Goal: Task Accomplishment & Management: Use online tool/utility

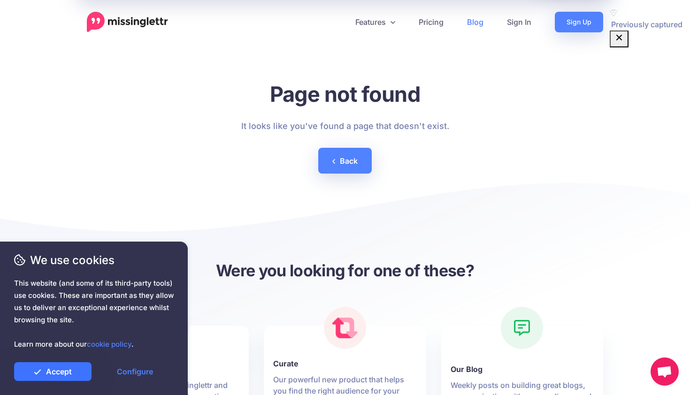
click at [83, 378] on link "Accept" at bounding box center [52, 371] width 77 height 19
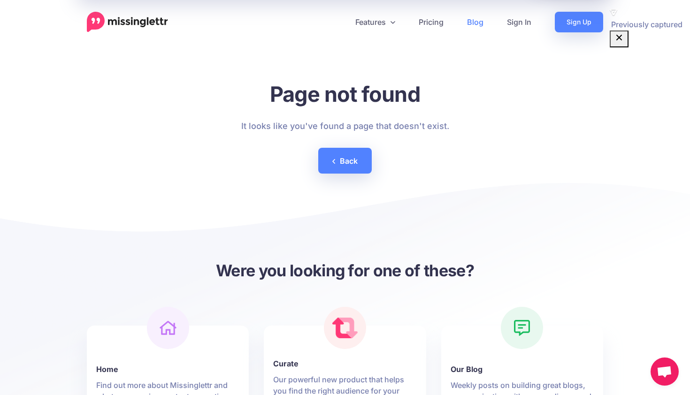
click at [188, 241] on div at bounding box center [345, 227] width 516 height 66
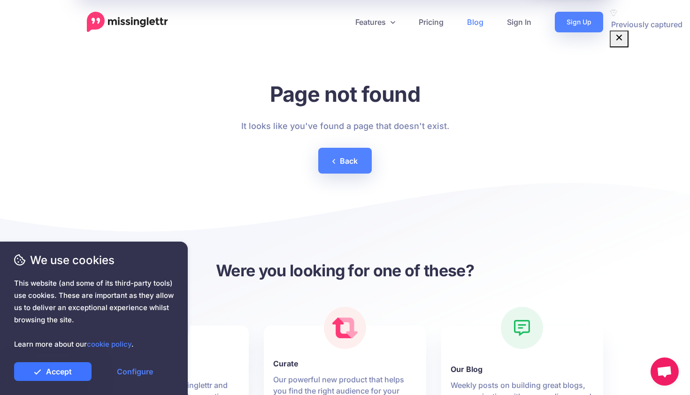
click at [68, 376] on link "Accept" at bounding box center [52, 371] width 77 height 19
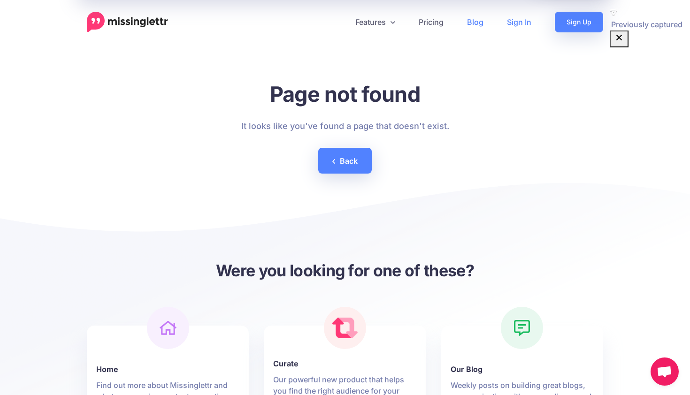
click at [517, 23] on link "Sign In" at bounding box center [519, 22] width 48 height 21
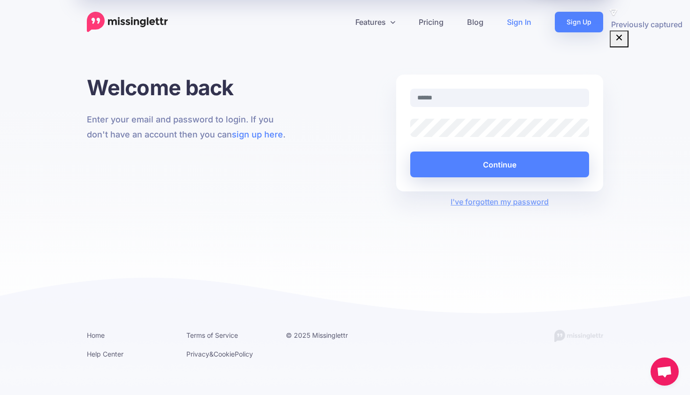
click at [0, 395] on nordpass-portal at bounding box center [0, 395] width 0 height 0
type input "**********"
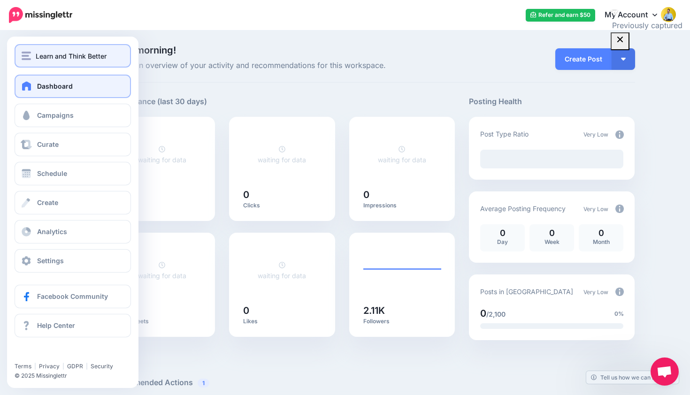
click at [31, 57] on img "button" at bounding box center [26, 56] width 9 height 8
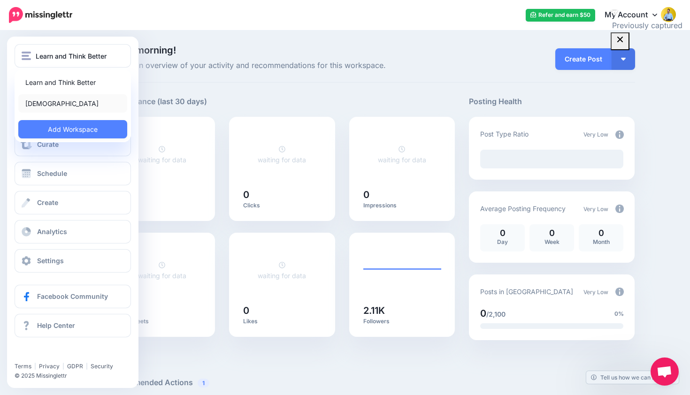
click at [35, 104] on link "Zenwork" at bounding box center [72, 103] width 109 height 18
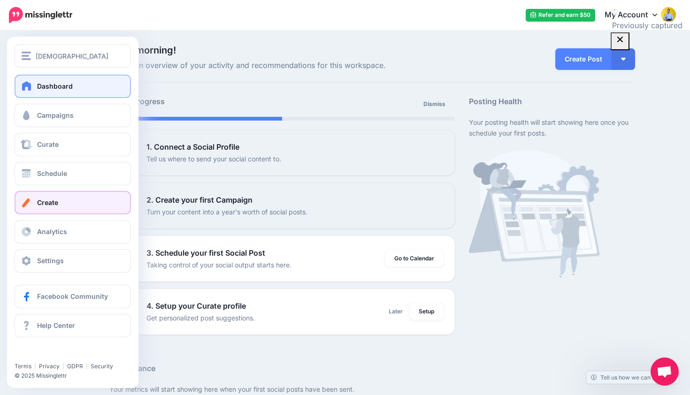
click at [59, 207] on link "Create" at bounding box center [73, 202] width 116 height 23
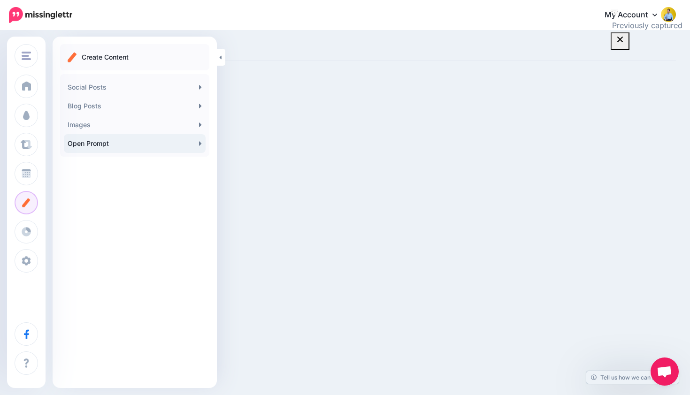
click at [199, 144] on link "Open Prompt" at bounding box center [135, 143] width 142 height 19
click at [140, 89] on link "Social Posts" at bounding box center [135, 87] width 142 height 19
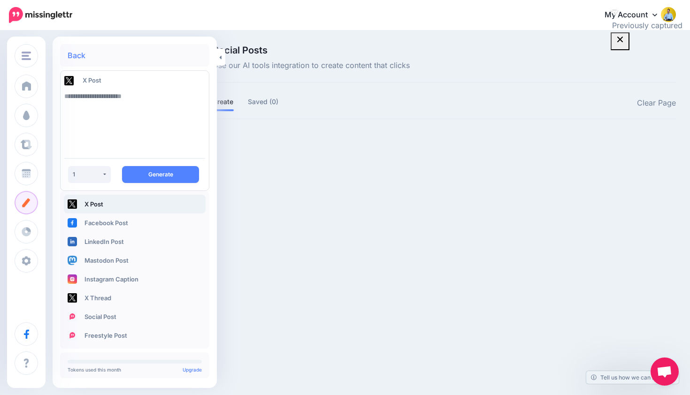
click at [114, 107] on textarea at bounding box center [134, 119] width 141 height 64
click at [130, 96] on textarea "**********" at bounding box center [134, 119] width 141 height 64
type textarea "**********"
click at [141, 239] on link "LinkedIn Post" at bounding box center [135, 241] width 142 height 19
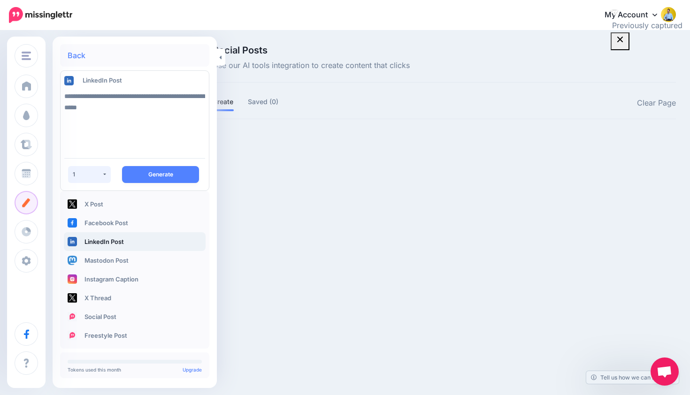
click at [102, 175] on button "1" at bounding box center [89, 174] width 43 height 17
click at [88, 214] on link "2" at bounding box center [81, 219] width 18 height 18
select select "*"
click at [166, 168] on button "Generate" at bounding box center [160, 174] width 77 height 17
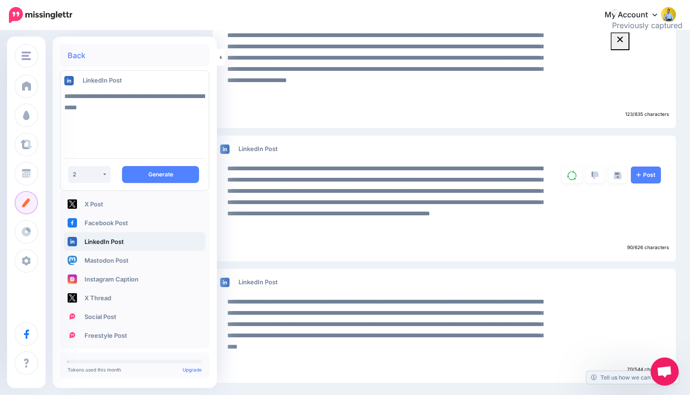
scroll to position [180, 0]
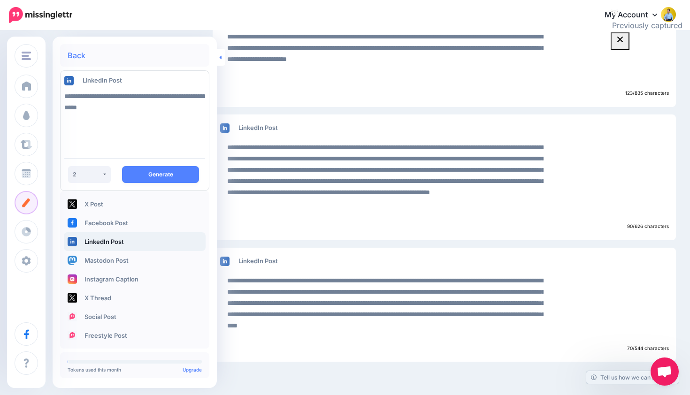
click at [222, 56] on link at bounding box center [221, 57] width 8 height 17
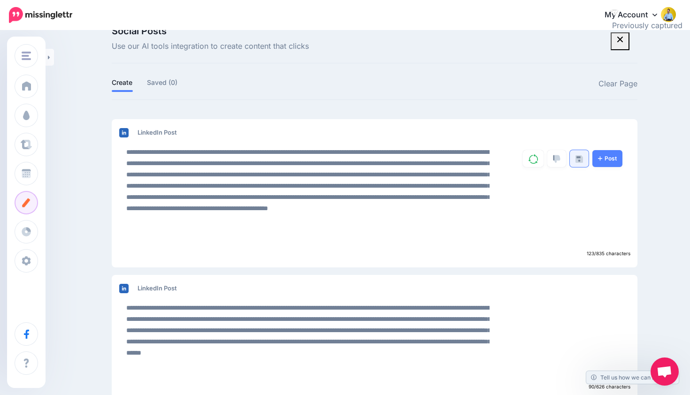
scroll to position [0, 0]
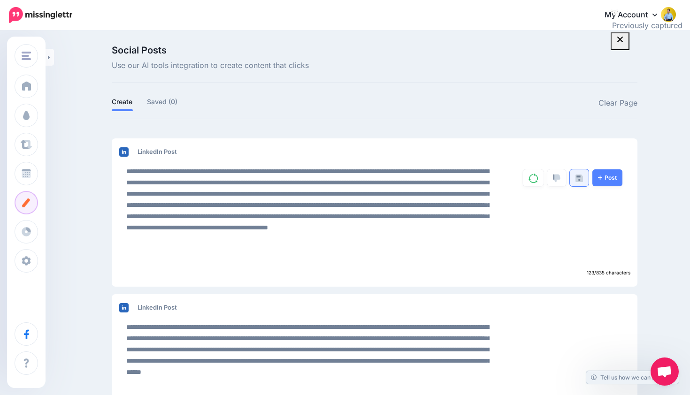
click at [580, 181] on img at bounding box center [579, 179] width 8 height 8
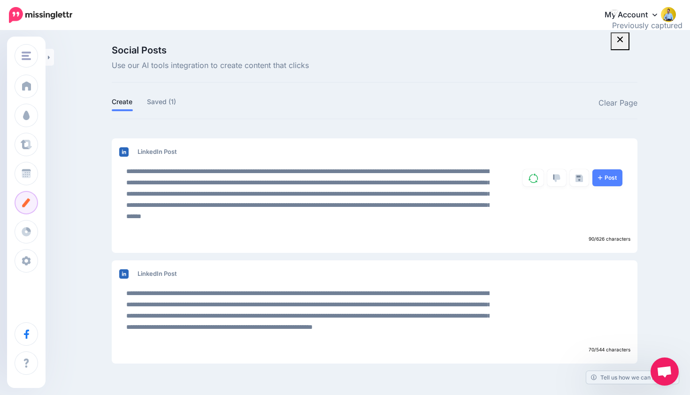
scroll to position [2, 0]
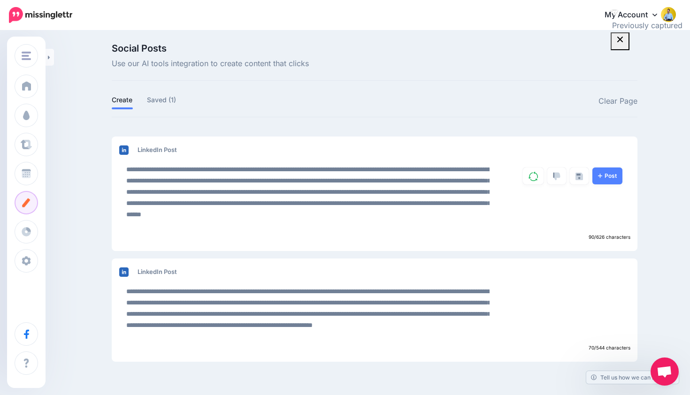
click at [580, 181] on link at bounding box center [579, 176] width 19 height 17
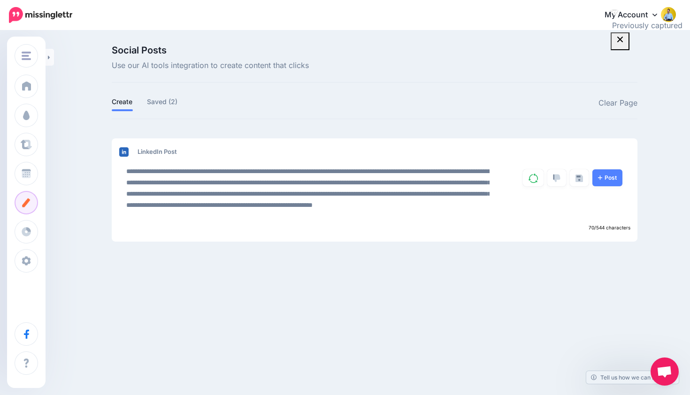
scroll to position [0, 0]
click at [580, 181] on img at bounding box center [579, 179] width 8 height 8
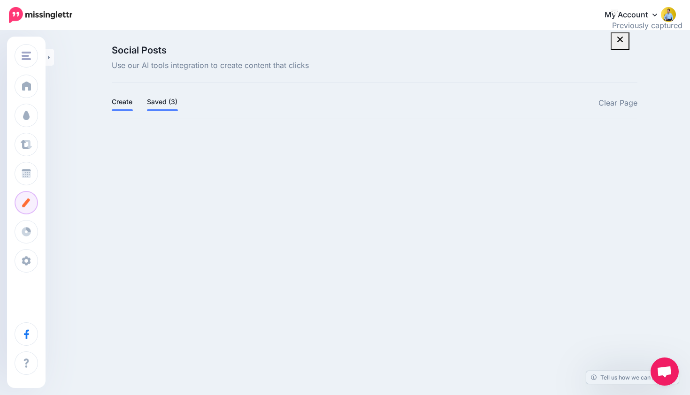
click at [173, 105] on link "Saved (3)" at bounding box center [162, 101] width 31 height 11
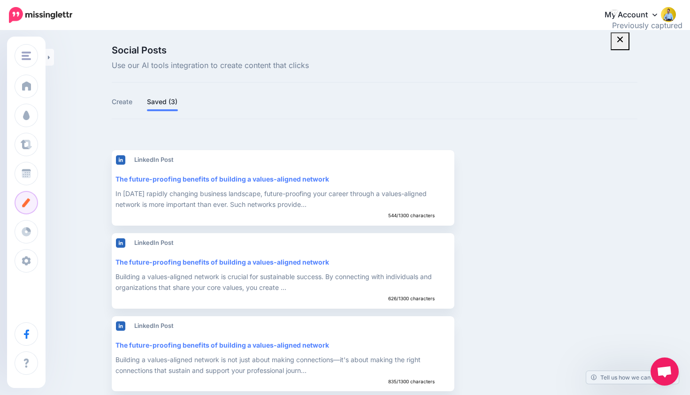
scroll to position [11, 0]
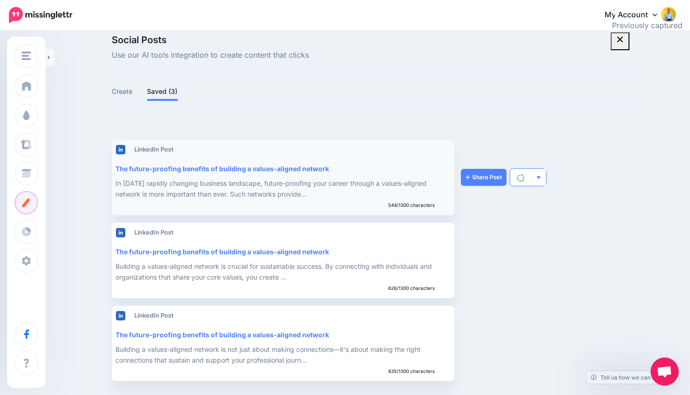
click at [543, 181] on button "button" at bounding box center [538, 177] width 15 height 17
click at [285, 167] on div "The future-proofing benefits of building a values-aligned network" at bounding box center [281, 168] width 333 height 11
click at [151, 171] on div "The future-proofing benefits of building a values-aligned network" at bounding box center [281, 168] width 333 height 11
click at [224, 188] on div "In today's rapidly changing business landscape, future-proofing your career thr…" at bounding box center [281, 189] width 333 height 22
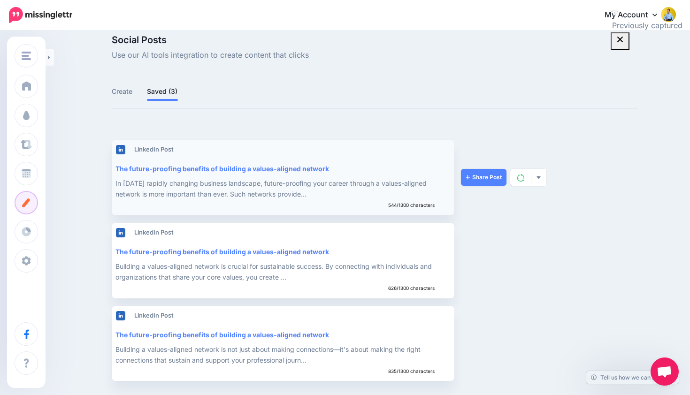
click at [184, 168] on div "The future-proofing benefits of building a values-aligned network" at bounding box center [281, 168] width 333 height 11
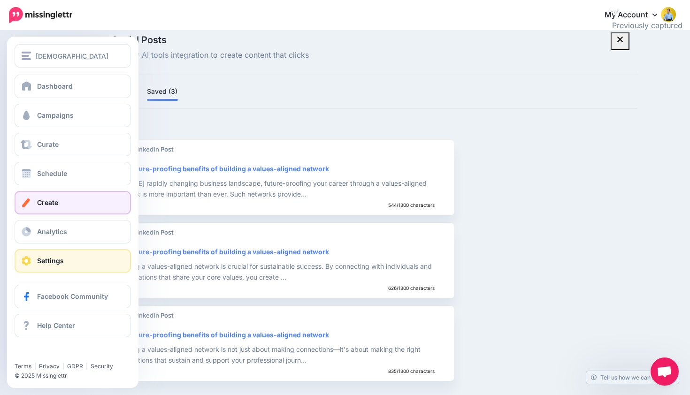
click at [26, 269] on link "Settings" at bounding box center [73, 260] width 116 height 23
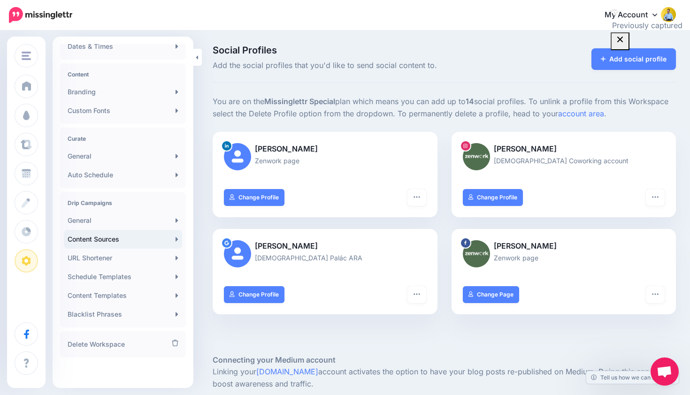
click at [136, 242] on link "Content Sources" at bounding box center [123, 239] width 118 height 19
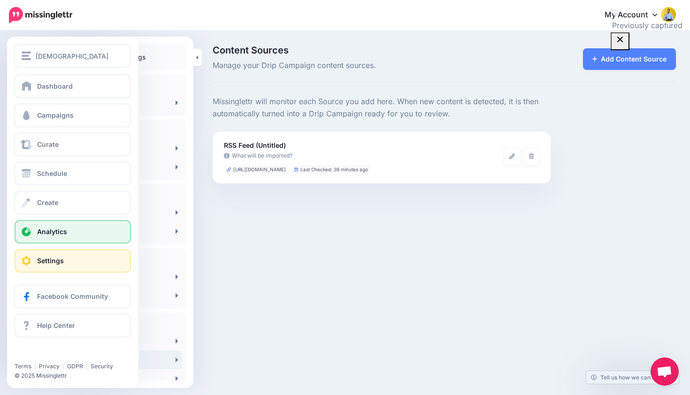
click at [32, 234] on span at bounding box center [26, 231] width 12 height 9
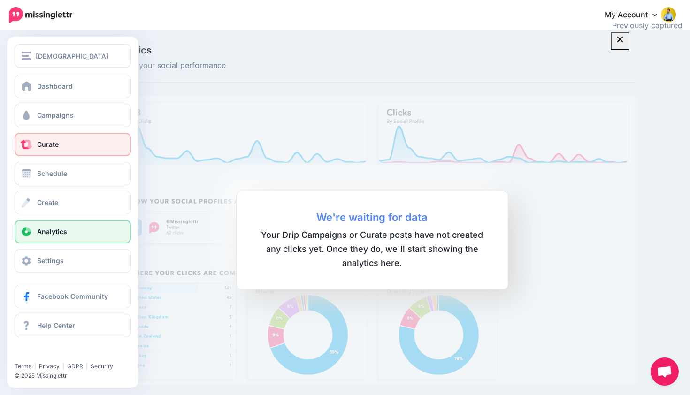
click at [42, 155] on link "Curate" at bounding box center [73, 144] width 116 height 23
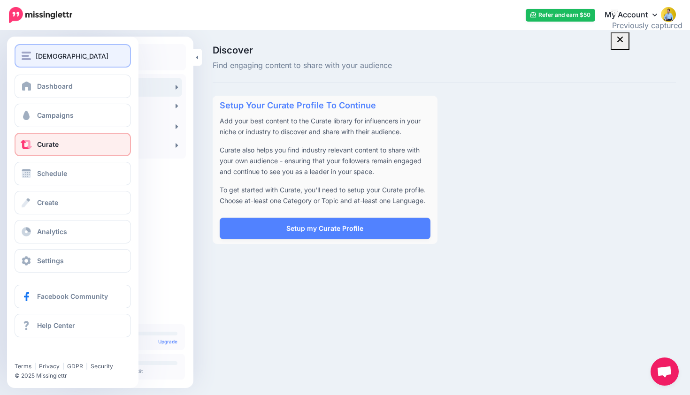
click at [36, 55] on span "[DEMOGRAPHIC_DATA]" at bounding box center [72, 56] width 73 height 11
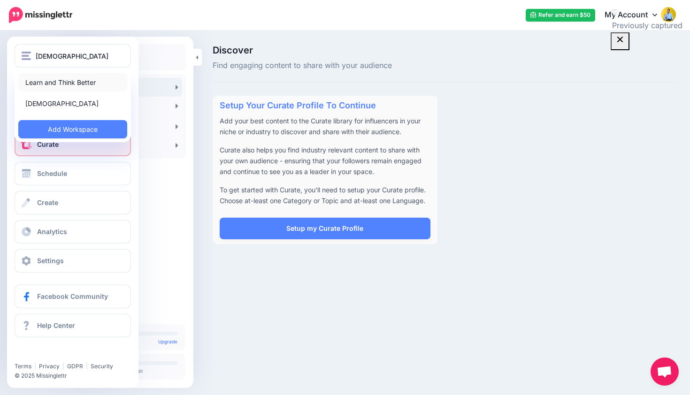
click at [53, 82] on link "Learn and Think Better" at bounding box center [72, 82] width 109 height 18
